Goal: Information Seeking & Learning: Check status

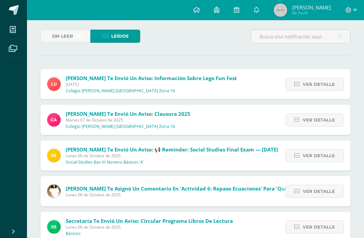
scroll to position [0, 2]
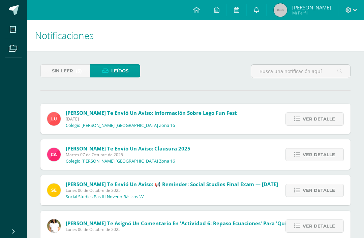
click at [86, 68] on link "Sin leer (3)" at bounding box center [65, 70] width 50 height 13
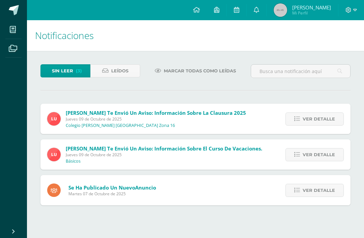
click at [317, 11] on span "Mi Perfil" at bounding box center [311, 13] width 39 height 6
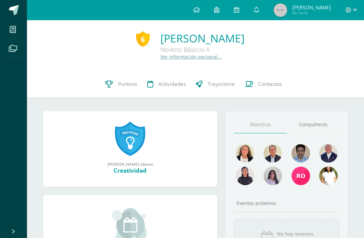
click at [124, 91] on link "Punteos" at bounding box center [121, 84] width 42 height 27
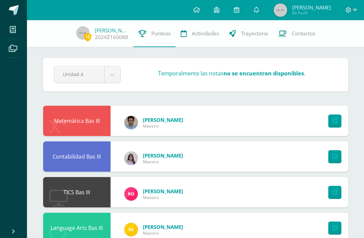
click at [278, 119] on div "Matemática Bas III Ciriaco Noj Maestro" at bounding box center [195, 121] width 305 height 30
click at [333, 119] on icon at bounding box center [334, 121] width 5 height 6
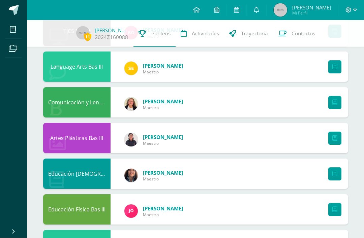
scroll to position [161, 0]
click at [131, 176] on img at bounding box center [130, 175] width 13 height 13
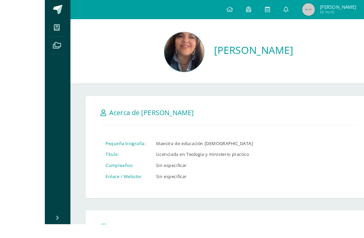
scroll to position [6, 0]
